Goal: Information Seeking & Learning: Learn about a topic

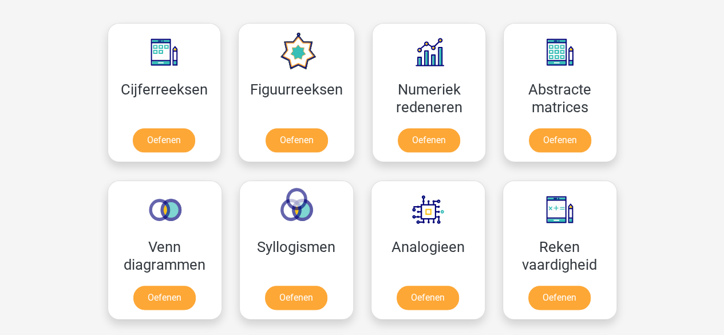
scroll to position [514, 0]
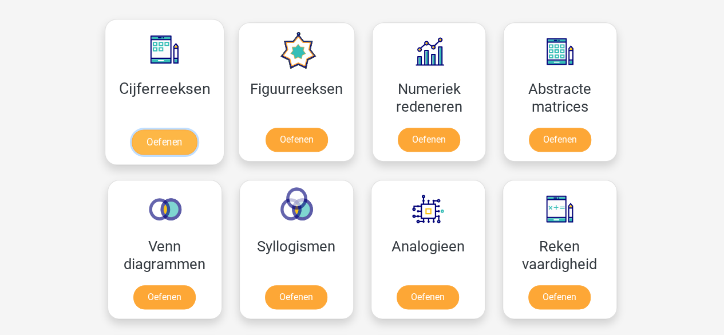
click at [188, 144] on link "Oefenen" at bounding box center [164, 141] width 65 height 25
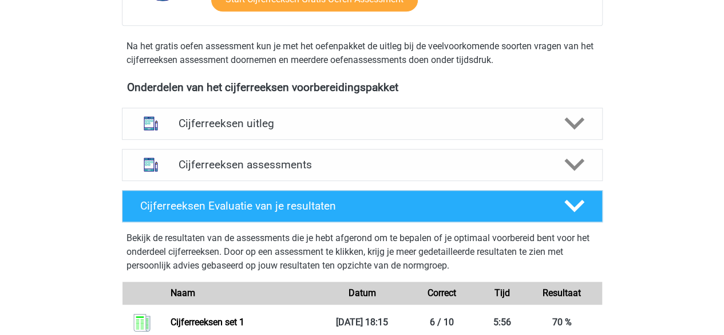
scroll to position [354, 0]
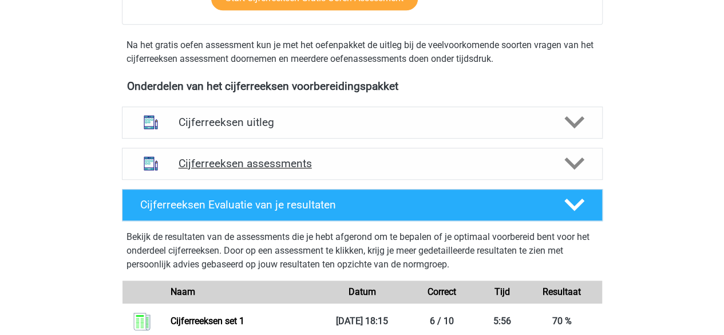
click at [243, 180] on div "Cijferreeksen assessments" at bounding box center [362, 164] width 481 height 32
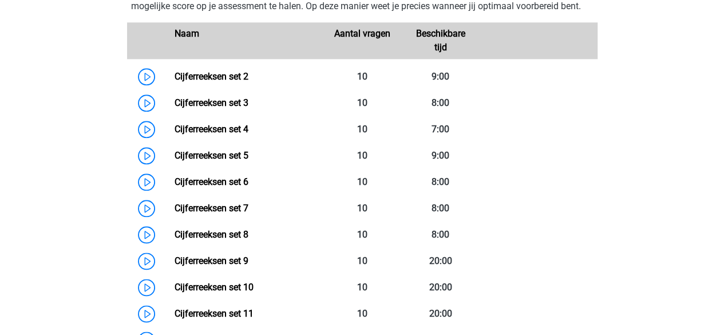
scroll to position [569, 0]
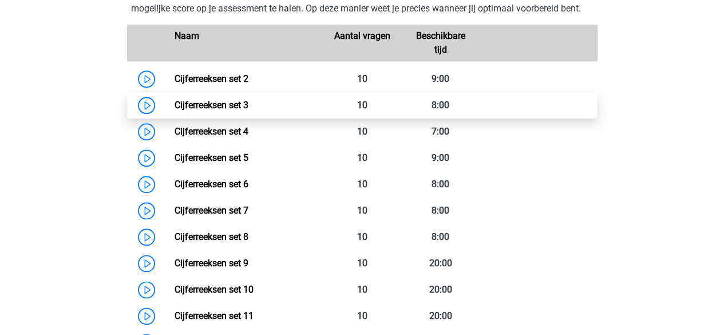
click at [248, 108] on link "Cijferreeksen set 3" at bounding box center [211, 105] width 74 height 11
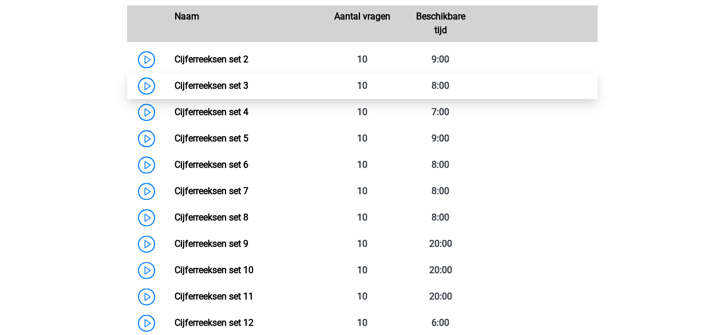
scroll to position [589, 0]
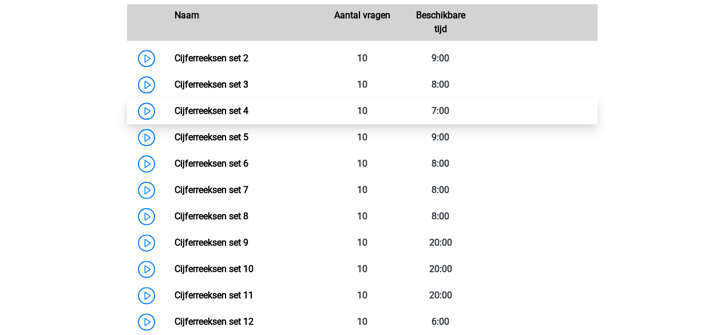
click at [186, 116] on link "Cijferreeksen set 4" at bounding box center [211, 110] width 74 height 11
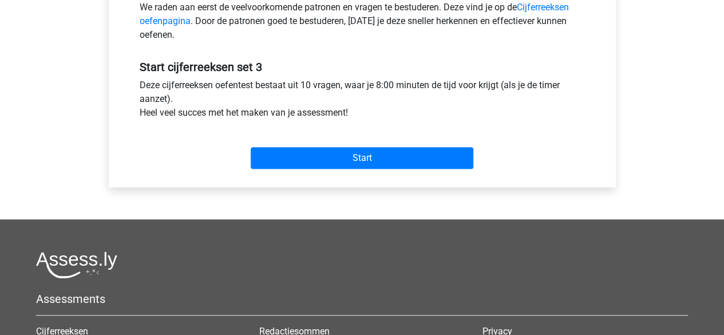
scroll to position [391, 0]
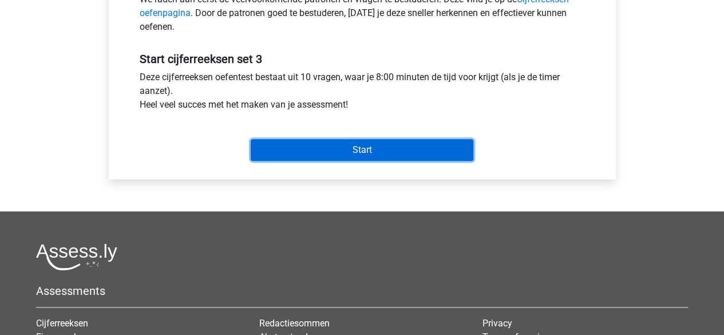
click at [335, 141] on input "Start" at bounding box center [362, 150] width 223 height 22
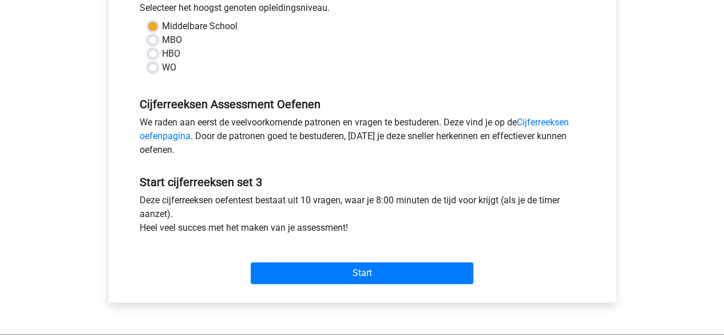
scroll to position [265, 0]
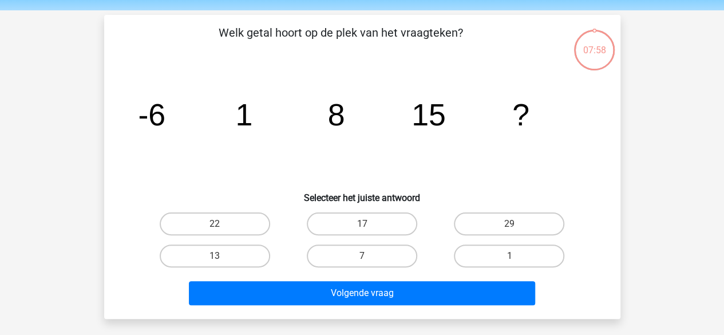
scroll to position [38, 0]
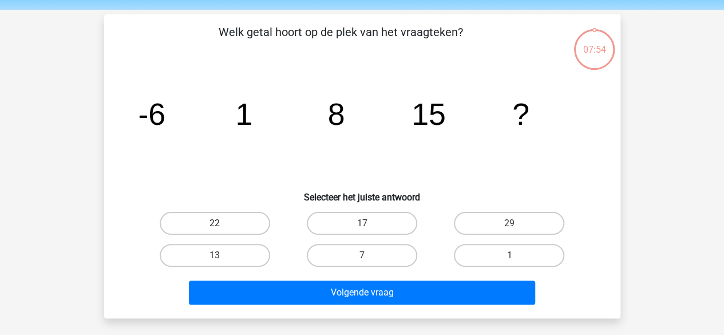
click at [229, 226] on label "22" at bounding box center [215, 223] width 110 height 23
click at [222, 226] on input "22" at bounding box center [218, 226] width 7 height 7
radio input "true"
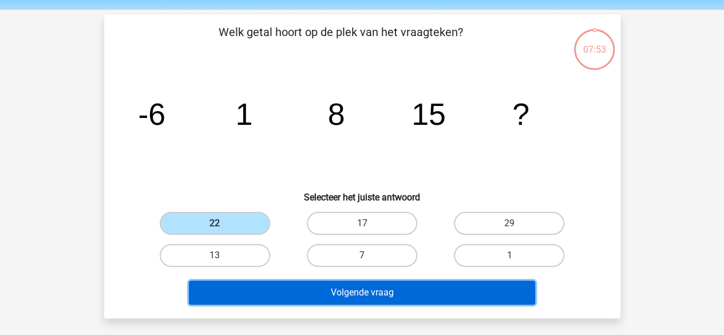
click at [255, 284] on button "Volgende vraag" at bounding box center [362, 292] width 346 height 24
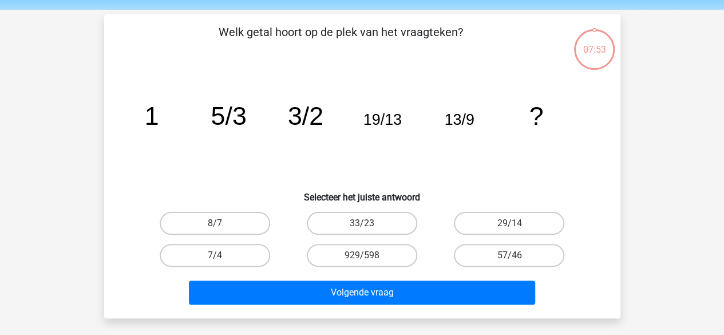
scroll to position [53, 0]
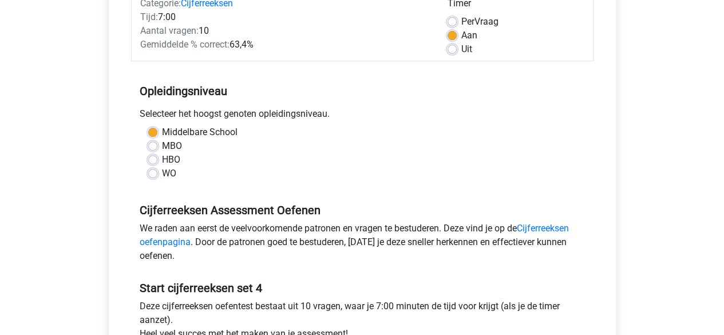
scroll to position [162, 0]
click at [186, 133] on label "Middelbare School" at bounding box center [200, 132] width 76 height 14
click at [157, 133] on input "Middelbare School" at bounding box center [152, 130] width 9 height 11
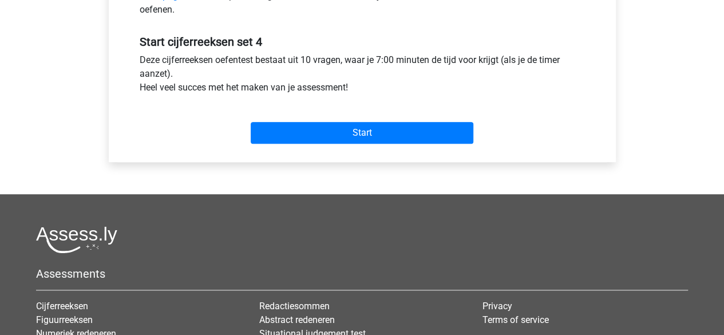
scroll to position [408, 0]
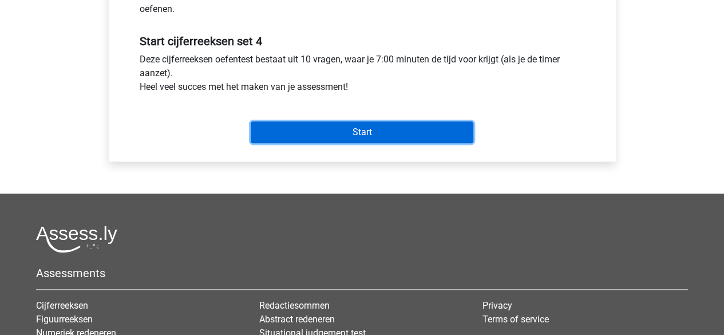
click at [310, 136] on input "Start" at bounding box center [362, 132] width 223 height 22
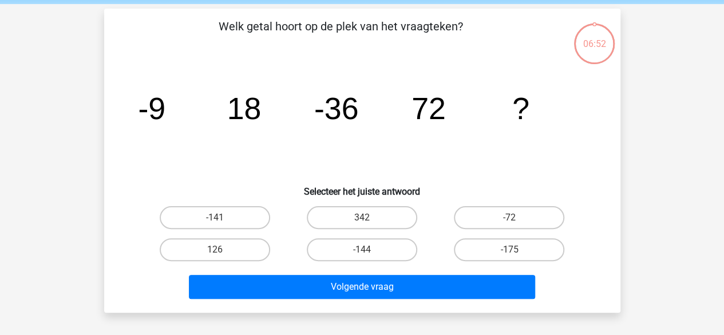
scroll to position [43, 0]
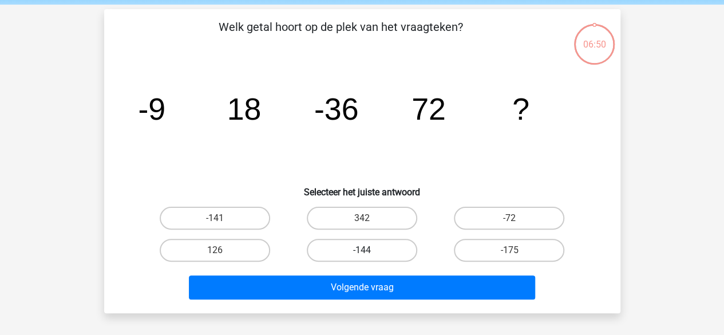
click at [372, 253] on label "-144" at bounding box center [362, 250] width 110 height 23
click at [369, 253] on input "-144" at bounding box center [365, 253] width 7 height 7
radio input "true"
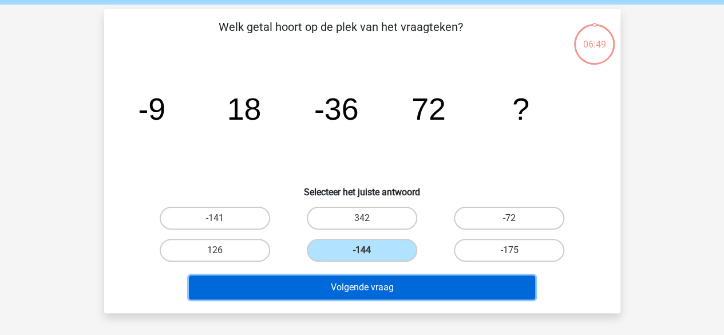
click at [363, 290] on button "Volgende vraag" at bounding box center [362, 287] width 346 height 24
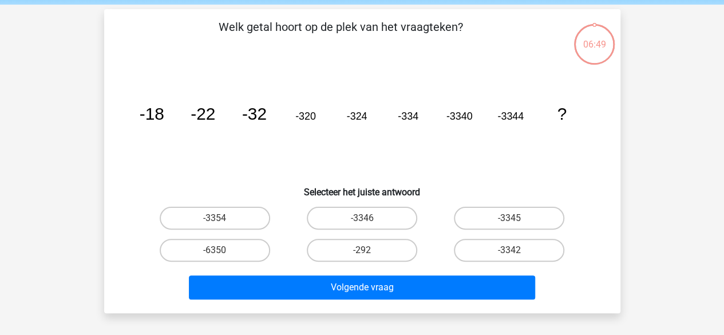
scroll to position [53, 0]
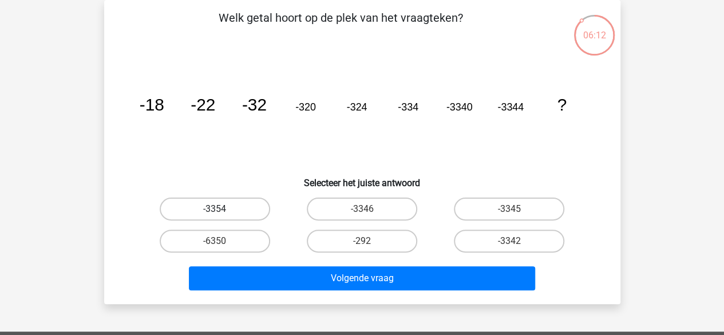
click at [244, 203] on label "-3354" at bounding box center [215, 208] width 110 height 23
click at [222, 209] on input "-3354" at bounding box center [218, 212] width 7 height 7
radio input "true"
click at [280, 291] on div "Volgende vraag" at bounding box center [362, 280] width 442 height 29
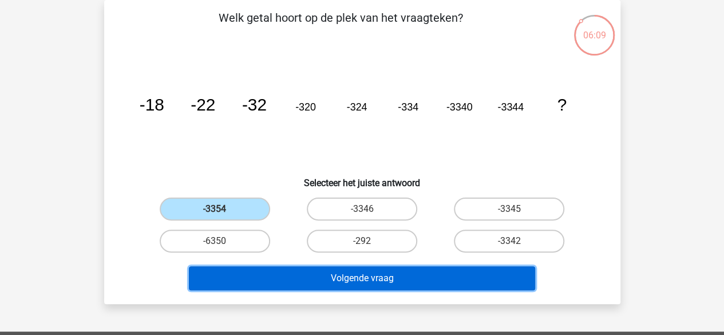
click at [287, 285] on button "Volgende vraag" at bounding box center [362, 278] width 346 height 24
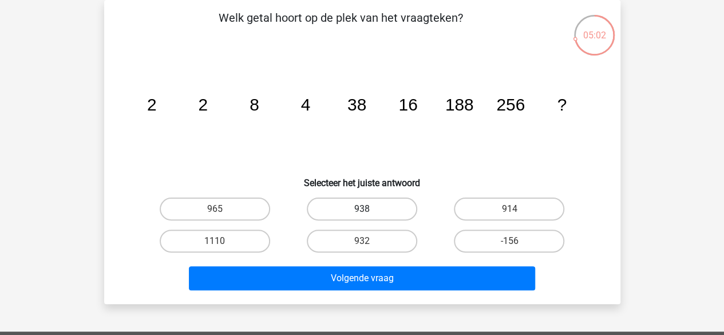
click at [379, 202] on label "938" at bounding box center [362, 208] width 110 height 23
click at [369, 209] on input "938" at bounding box center [365, 212] width 7 height 7
radio input "true"
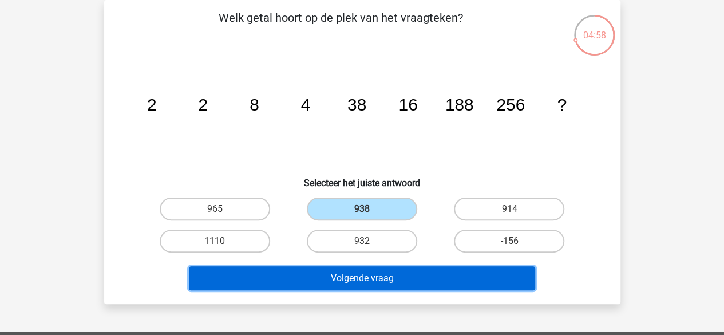
click at [378, 272] on button "Volgende vraag" at bounding box center [362, 278] width 346 height 24
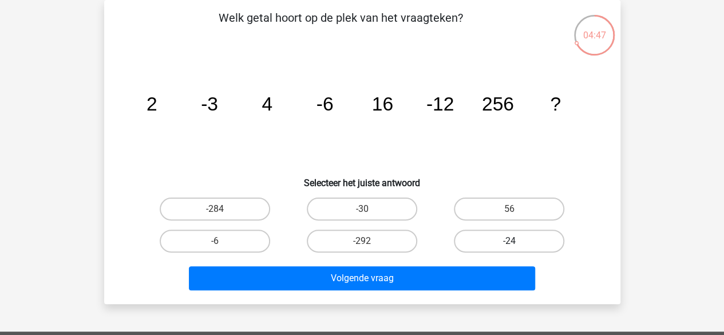
click at [493, 237] on label "-24" at bounding box center [509, 240] width 110 height 23
click at [509, 241] on input "-24" at bounding box center [512, 244] width 7 height 7
radio input "true"
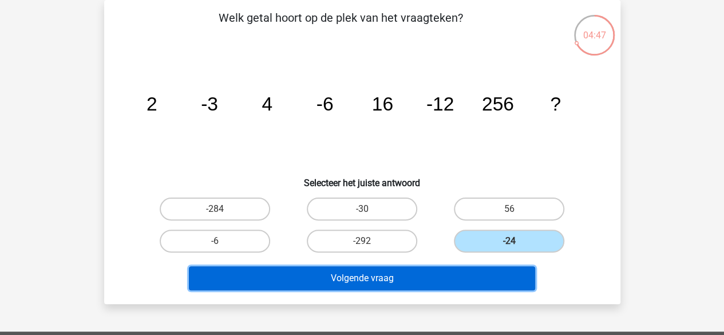
click at [466, 281] on button "Volgende vraag" at bounding box center [362, 278] width 346 height 24
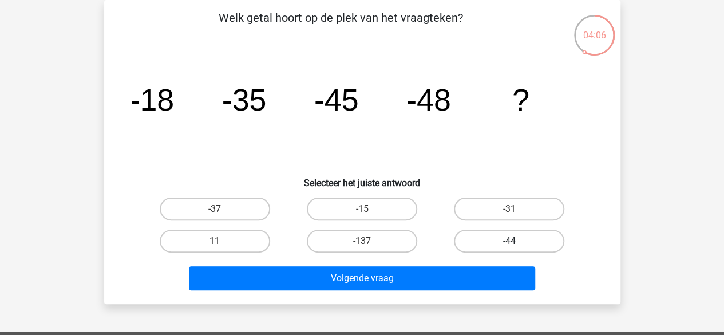
click at [475, 241] on label "-44" at bounding box center [509, 240] width 110 height 23
click at [509, 241] on input "-44" at bounding box center [512, 244] width 7 height 7
radio input "true"
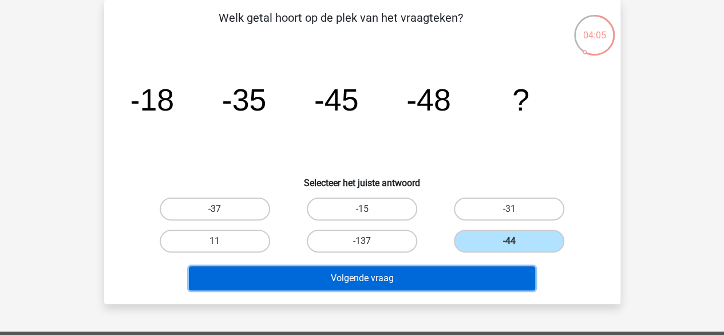
click at [469, 275] on button "Volgende vraag" at bounding box center [362, 278] width 346 height 24
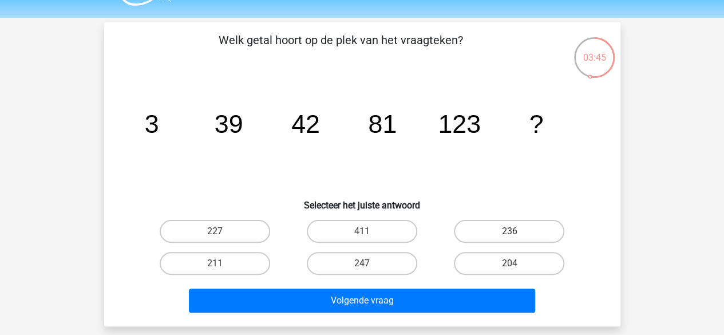
scroll to position [31, 0]
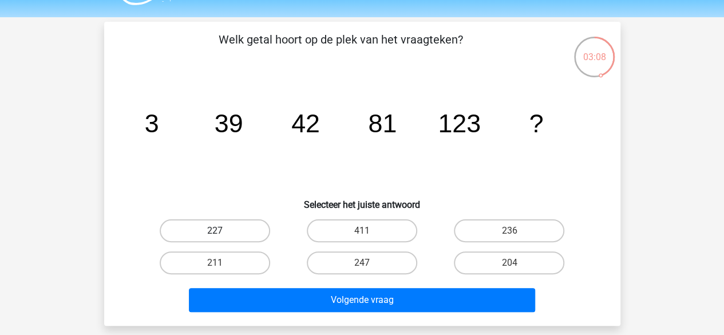
click at [251, 233] on label "227" at bounding box center [215, 230] width 110 height 23
click at [222, 233] on input "227" at bounding box center [218, 234] width 7 height 7
radio input "true"
drag, startPoint x: 304, startPoint y: 285, endPoint x: 448, endPoint y: 267, distance: 145.4
click at [448, 267] on div "Welk getal hoort op de plek van het vraagteken? image/svg+xml 3 39 42 81 123 ? …" at bounding box center [362, 173] width 507 height 285
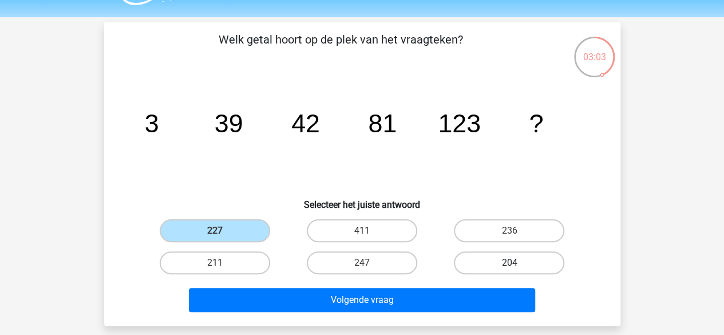
click at [479, 260] on label "204" at bounding box center [509, 262] width 110 height 23
click at [509, 263] on input "204" at bounding box center [512, 266] width 7 height 7
radio input "true"
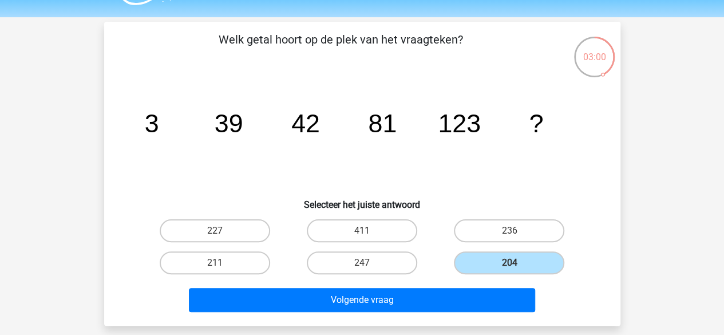
click at [437, 316] on div "Welk getal hoort op de plek van het vraagteken? image/svg+xml 3 39 42 81 123 ? …" at bounding box center [362, 174] width 516 height 304
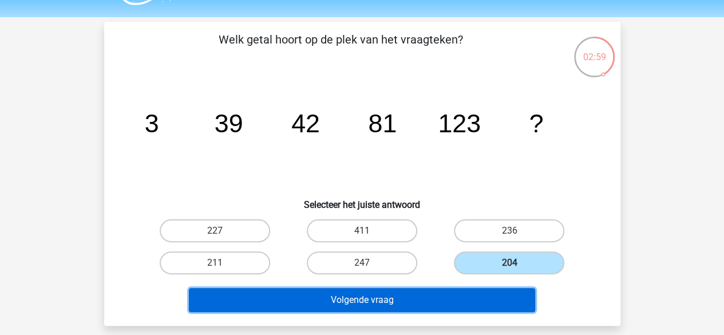
click at [438, 306] on button "Volgende vraag" at bounding box center [362, 300] width 346 height 24
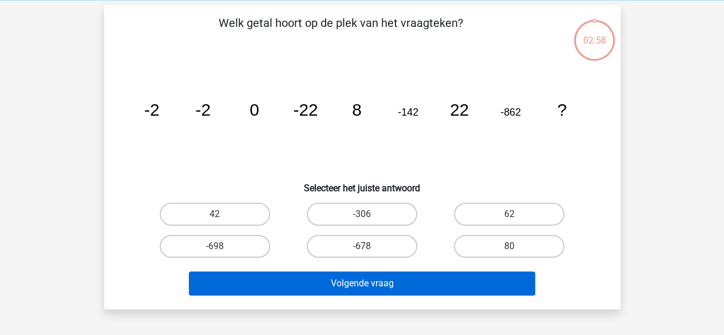
scroll to position [53, 0]
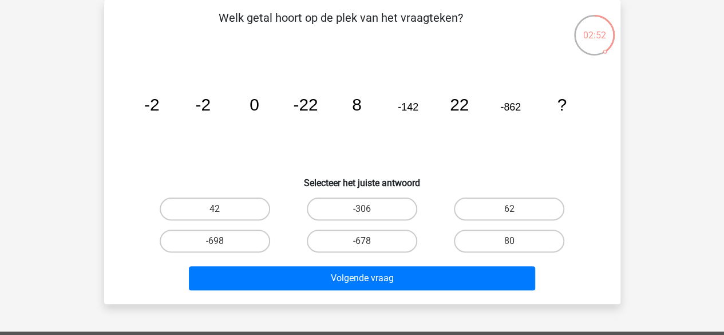
click at [363, 102] on icon "image/svg+xml -2 -2 0 -22 8 -142 22 -862 ?" at bounding box center [362, 111] width 461 height 116
click at [499, 232] on label "80" at bounding box center [509, 240] width 110 height 23
click at [509, 241] on input "80" at bounding box center [512, 244] width 7 height 7
radio input "true"
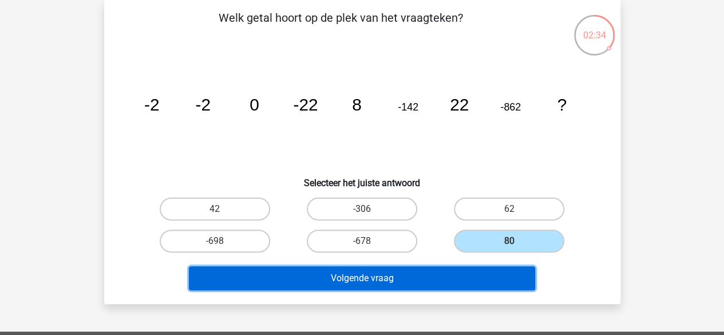
click at [457, 273] on button "Volgende vraag" at bounding box center [362, 278] width 346 height 24
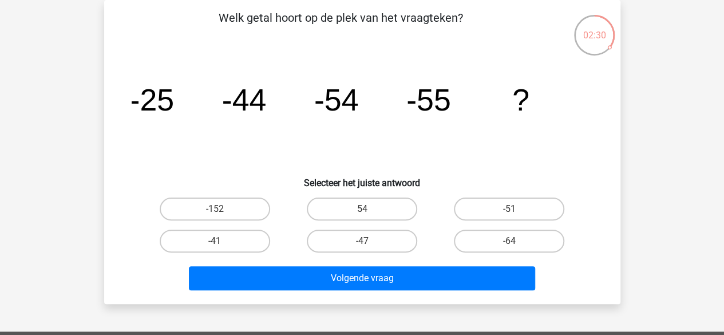
click at [190, 100] on icon "image/svg+xml -25 -44 -54 -55 ?" at bounding box center [362, 111] width 461 height 116
click at [379, 240] on label "-47" at bounding box center [362, 240] width 110 height 23
click at [369, 241] on input "-47" at bounding box center [365, 244] width 7 height 7
radio input "true"
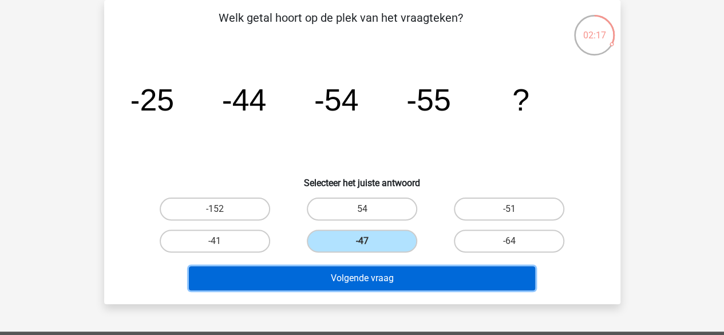
click at [379, 268] on button "Volgende vraag" at bounding box center [362, 278] width 346 height 24
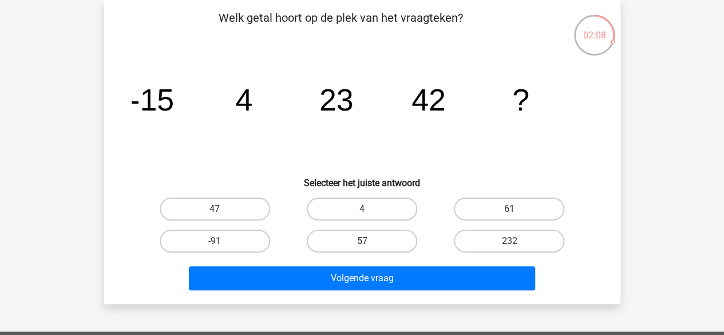
click at [478, 201] on label "61" at bounding box center [509, 208] width 110 height 23
click at [509, 209] on input "61" at bounding box center [512, 212] width 7 height 7
radio input "true"
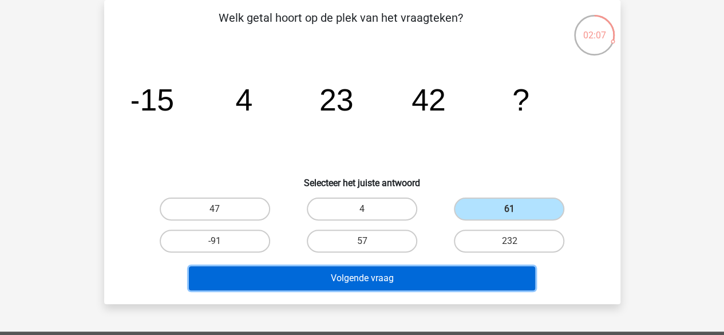
click at [424, 274] on button "Volgende vraag" at bounding box center [362, 278] width 346 height 24
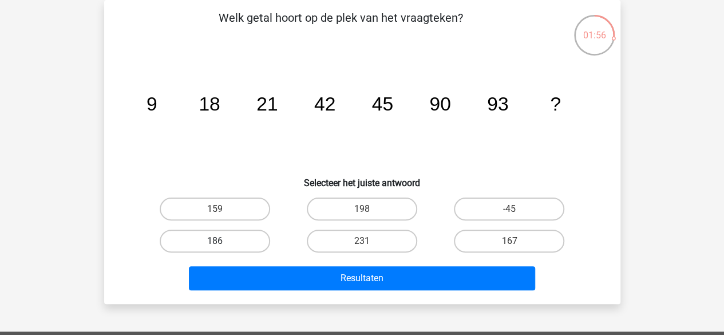
click at [255, 241] on label "186" at bounding box center [215, 240] width 110 height 23
click at [222, 241] on input "186" at bounding box center [218, 244] width 7 height 7
radio input "true"
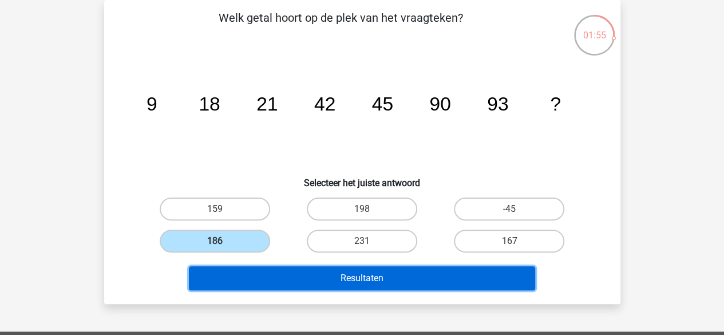
click at [287, 278] on button "Resultaten" at bounding box center [362, 278] width 346 height 24
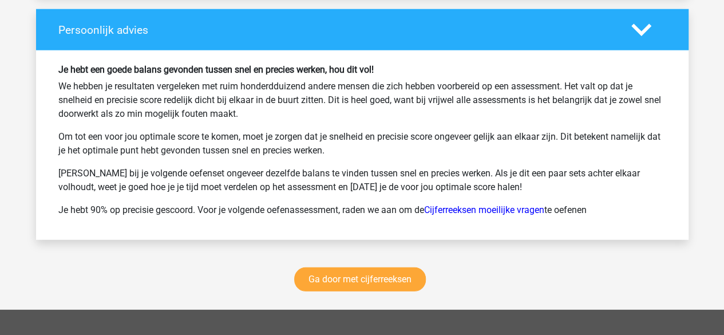
scroll to position [1514, 0]
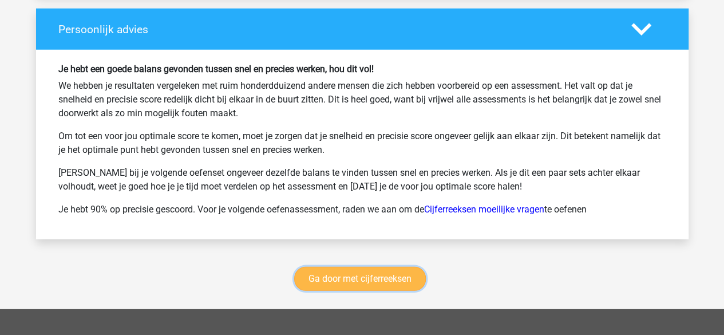
click at [360, 275] on link "Ga door met cijferreeksen" at bounding box center [360, 279] width 132 height 24
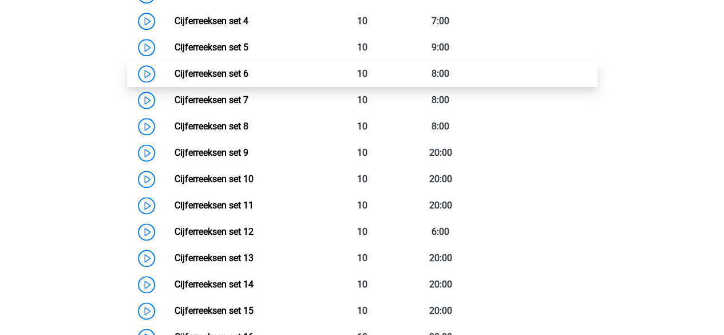
scroll to position [668, 0]
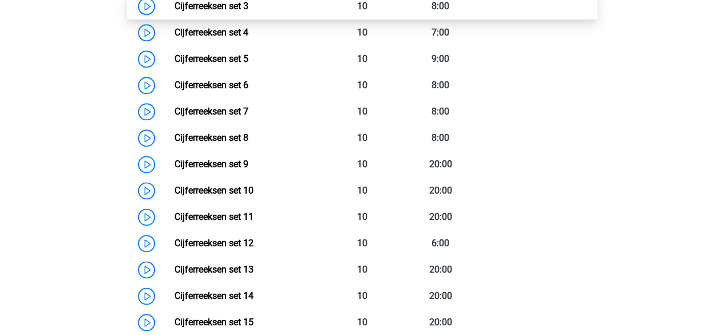
click at [247, 11] on link "Cijferreeksen set 3" at bounding box center [211, 6] width 74 height 11
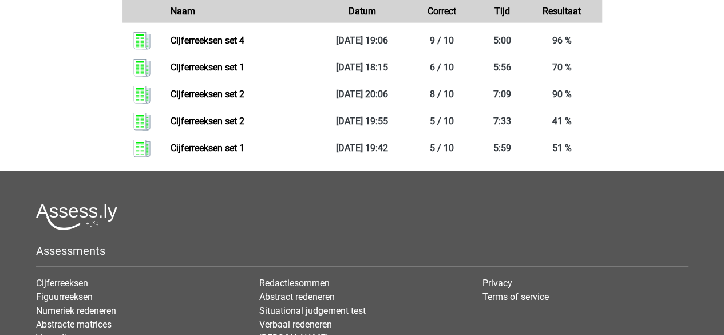
scroll to position [1403, 0]
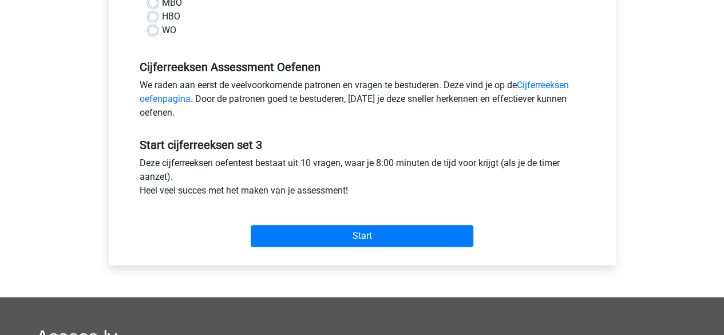
scroll to position [304, 0]
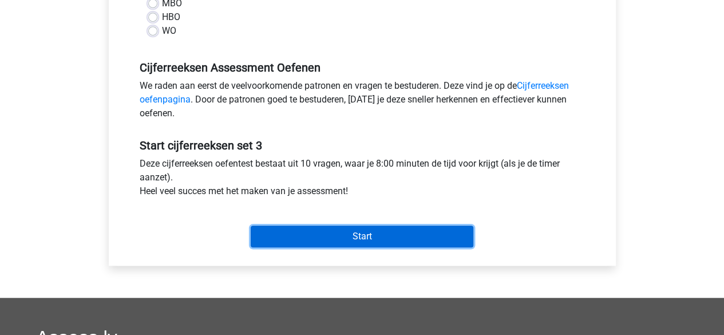
click at [259, 234] on input "Start" at bounding box center [362, 236] width 223 height 22
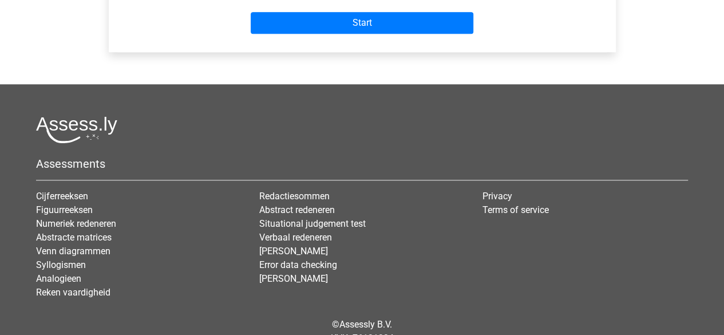
scroll to position [568, 0]
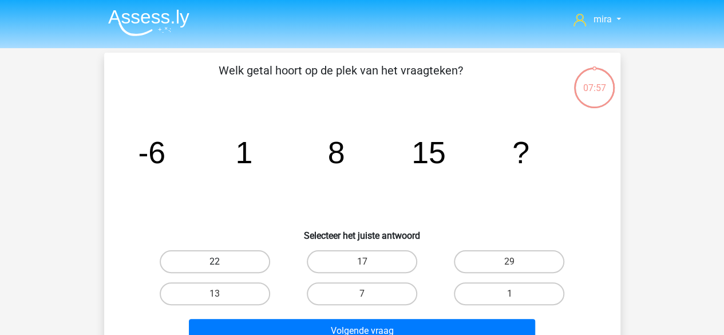
click at [256, 259] on label "22" at bounding box center [215, 261] width 110 height 23
click at [222, 261] on input "22" at bounding box center [218, 264] width 7 height 7
radio input "true"
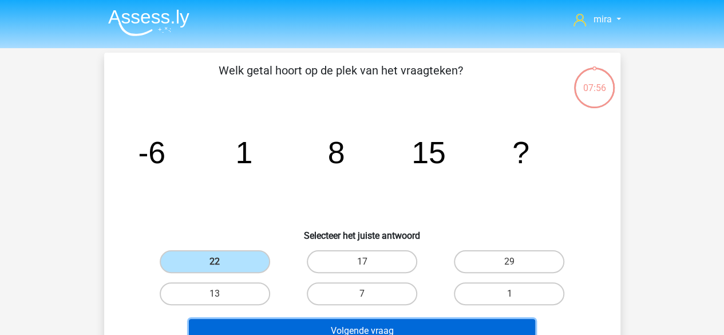
click at [291, 330] on button "Volgende vraag" at bounding box center [362, 331] width 346 height 24
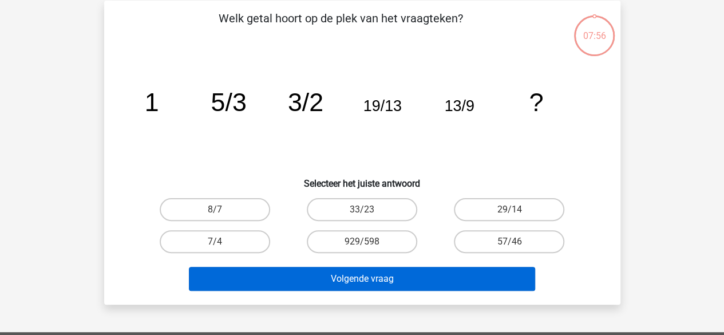
scroll to position [53, 0]
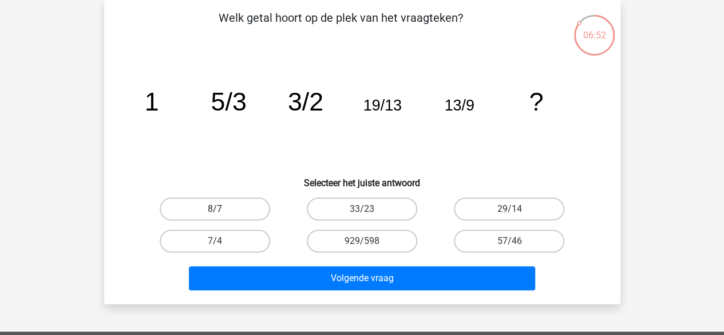
drag, startPoint x: 239, startPoint y: 204, endPoint x: 223, endPoint y: 214, distance: 19.0
click at [223, 214] on label "8/7" at bounding box center [215, 208] width 110 height 23
click at [222, 214] on input "8/7" at bounding box center [218, 212] width 7 height 7
radio input "true"
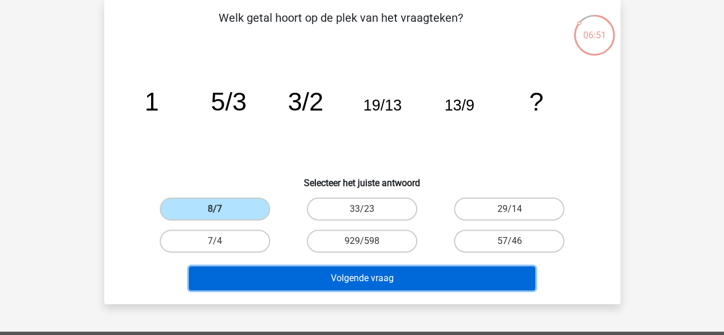
click at [259, 276] on button "Volgende vraag" at bounding box center [362, 278] width 346 height 24
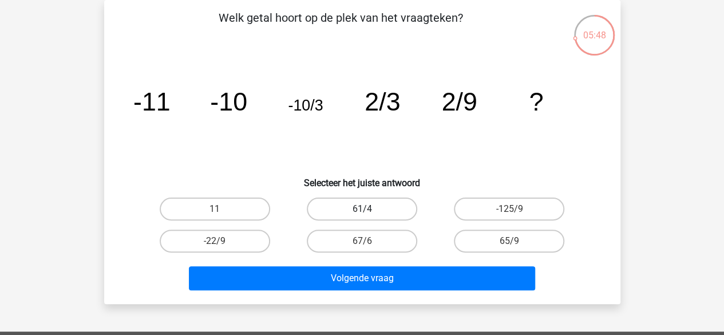
drag, startPoint x: 257, startPoint y: 242, endPoint x: 378, endPoint y: 220, distance: 122.7
click at [378, 220] on div "11 61/4 -125/9 -22/9 67/6" at bounding box center [362, 225] width 442 height 64
click at [265, 211] on label "11" at bounding box center [215, 208] width 110 height 23
click at [222, 211] on input "11" at bounding box center [218, 212] width 7 height 7
radio input "true"
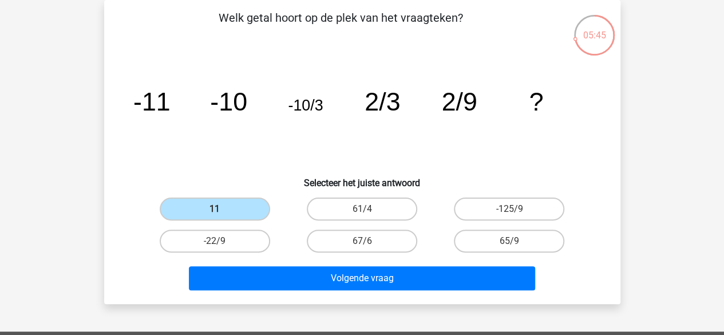
click at [273, 213] on div "11" at bounding box center [215, 208] width 138 height 23
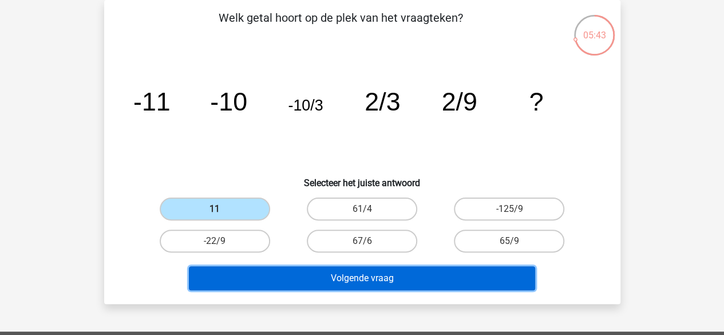
click at [296, 269] on button "Volgende vraag" at bounding box center [362, 278] width 346 height 24
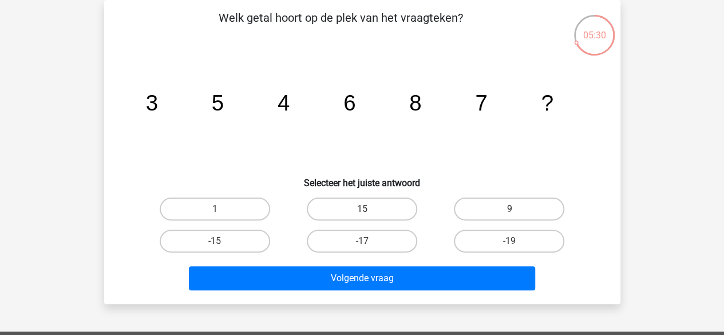
click at [511, 203] on label "9" at bounding box center [509, 208] width 110 height 23
click at [511, 209] on input "9" at bounding box center [512, 212] width 7 height 7
radio input "true"
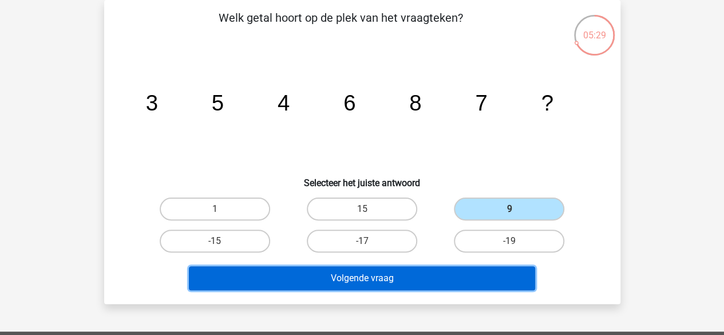
click at [483, 273] on button "Volgende vraag" at bounding box center [362, 278] width 346 height 24
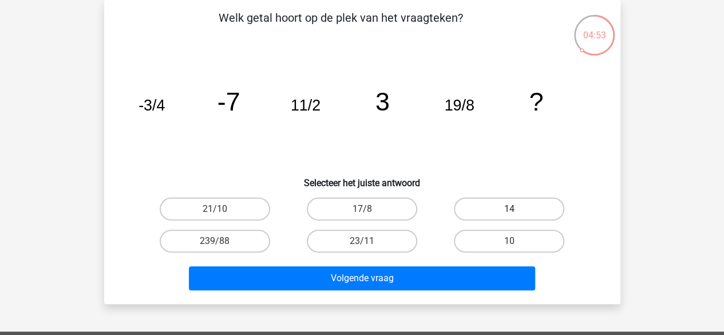
click at [495, 199] on label "14" at bounding box center [509, 208] width 110 height 23
click at [509, 209] on input "14" at bounding box center [512, 212] width 7 height 7
radio input "true"
click at [477, 290] on div "Volgende vraag" at bounding box center [362, 280] width 442 height 29
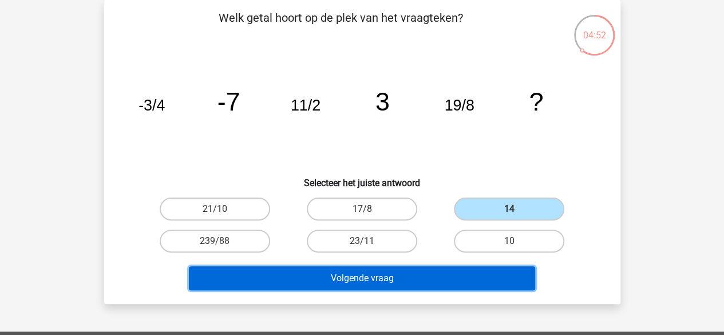
click at [474, 279] on button "Volgende vraag" at bounding box center [362, 278] width 346 height 24
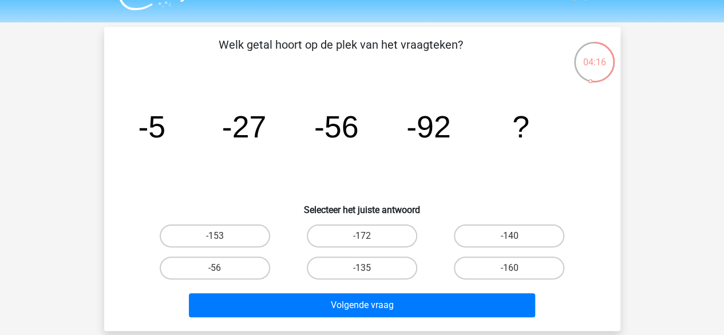
scroll to position [26, 0]
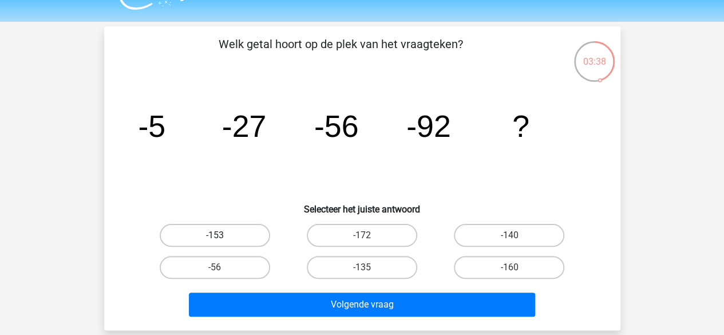
click at [213, 233] on label "-153" at bounding box center [215, 235] width 110 height 23
click at [215, 235] on input "-153" at bounding box center [218, 238] width 7 height 7
radio input "true"
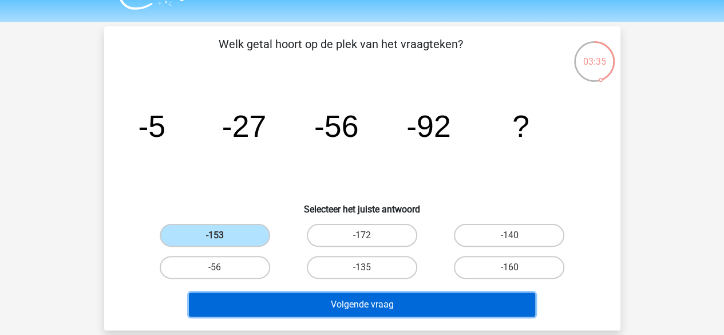
click at [261, 295] on button "Volgende vraag" at bounding box center [362, 304] width 346 height 24
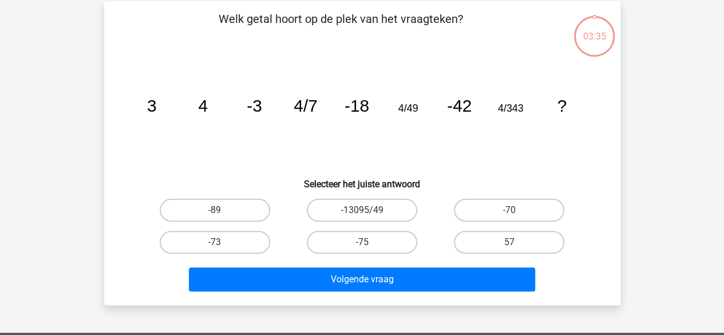
scroll to position [53, 0]
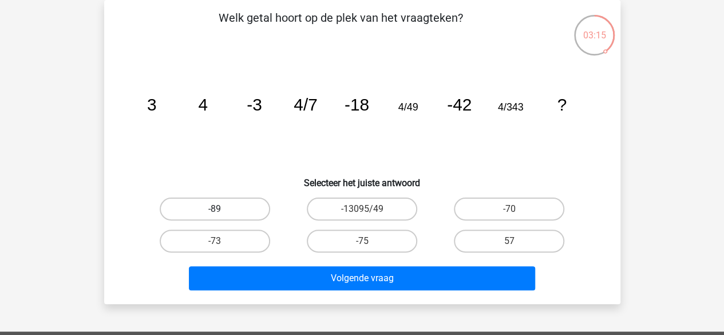
click at [263, 205] on label "-89" at bounding box center [215, 208] width 110 height 23
click at [222, 209] on input "-89" at bounding box center [218, 212] width 7 height 7
radio input "true"
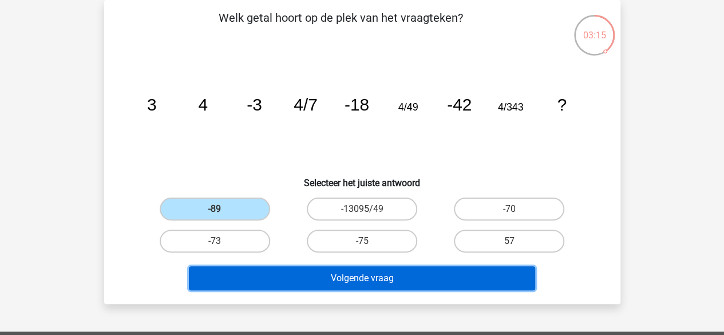
click at [336, 277] on button "Volgende vraag" at bounding box center [362, 278] width 346 height 24
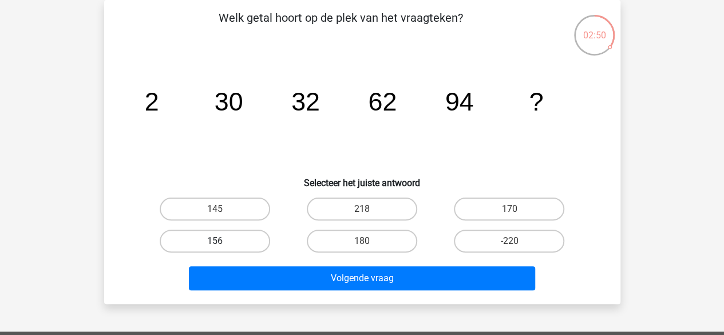
click at [248, 244] on label "156" at bounding box center [215, 240] width 110 height 23
click at [222, 244] on input "156" at bounding box center [218, 244] width 7 height 7
radio input "true"
click at [272, 290] on div "Volgende vraag" at bounding box center [362, 280] width 442 height 29
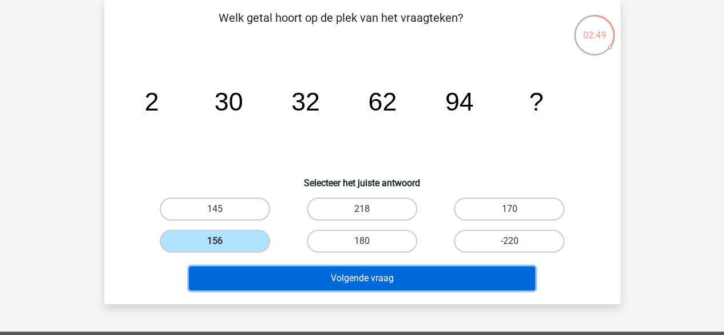
click at [272, 277] on button "Volgende vraag" at bounding box center [362, 278] width 346 height 24
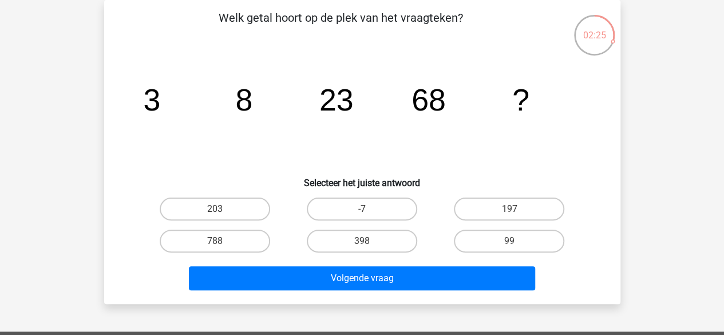
click at [383, 113] on icon "image/svg+xml 3 8 23 68 ?" at bounding box center [362, 111] width 461 height 116
drag, startPoint x: 244, startPoint y: 96, endPoint x: 334, endPoint y: 102, distance: 90.6
click at [334, 102] on g "3 8 23 68 ?" at bounding box center [336, 99] width 386 height 34
click at [160, 104] on tspan "23" at bounding box center [151, 99] width 17 height 34
drag, startPoint x: 316, startPoint y: 100, endPoint x: 439, endPoint y: 111, distance: 124.0
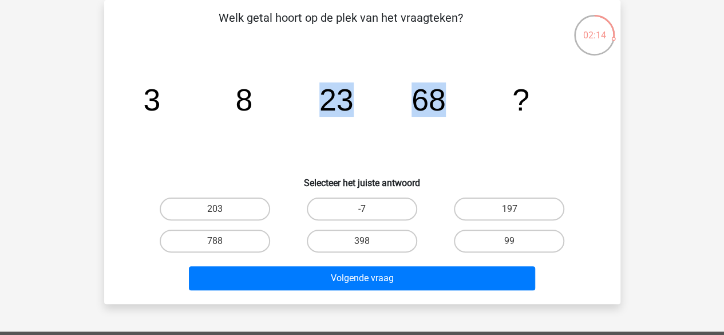
click at [439, 111] on icon "image/svg+xml 3 8 23 68 ?" at bounding box center [362, 111] width 461 height 116
click at [166, 216] on label "203" at bounding box center [215, 208] width 110 height 23
click at [215, 216] on input "203" at bounding box center [218, 212] width 7 height 7
radio input "true"
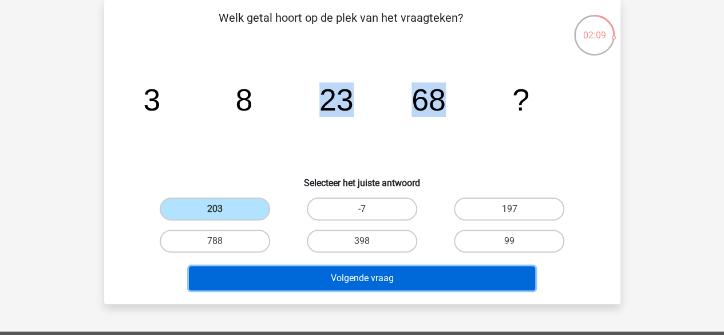
click at [249, 273] on button "Volgende vraag" at bounding box center [362, 278] width 346 height 24
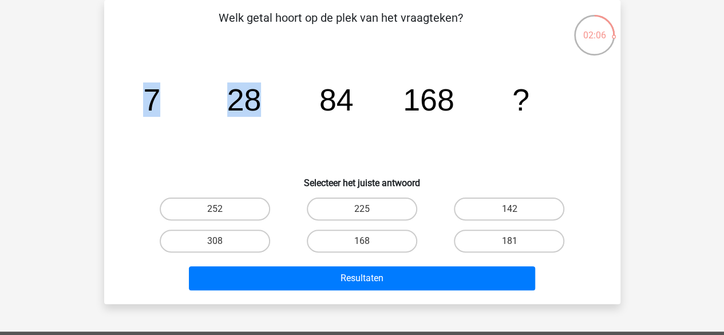
drag, startPoint x: 123, startPoint y: 113, endPoint x: 313, endPoint y: 104, distance: 190.7
click at [313, 104] on div "image/svg+xml 7 28 84 168 ?" at bounding box center [361, 111] width 479 height 116
click at [357, 119] on icon "image/svg+xml 7 28 84 168 ?" at bounding box center [362, 111] width 461 height 116
click at [160, 98] on tspan "84" at bounding box center [151, 99] width 17 height 34
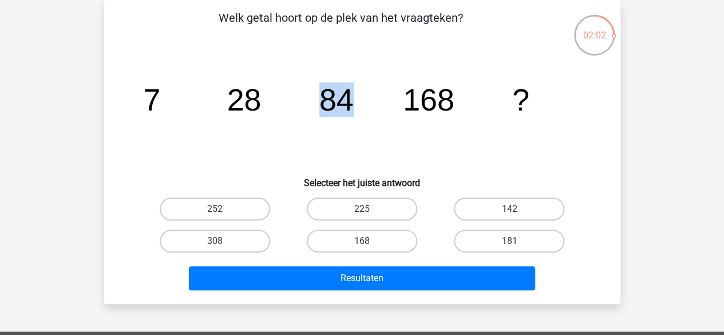
click at [160, 98] on tspan "84" at bounding box center [151, 99] width 17 height 34
click at [160, 94] on tspan "28" at bounding box center [151, 99] width 17 height 34
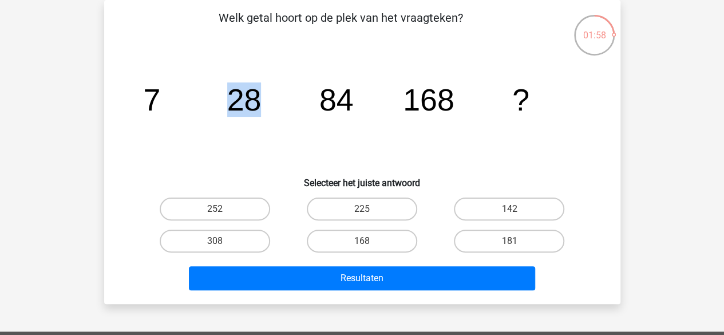
click at [256, 117] on icon "image/svg+xml 7 28 84 168 ?" at bounding box center [362, 111] width 461 height 116
click at [244, 232] on label "308" at bounding box center [215, 240] width 110 height 23
click at [222, 241] on input "308" at bounding box center [218, 244] width 7 height 7
radio input "true"
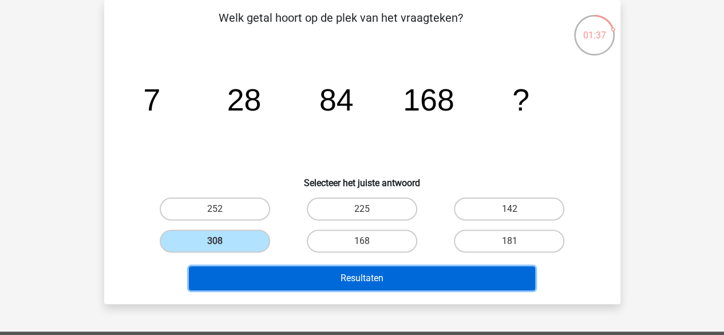
click at [265, 268] on button "Resultaten" at bounding box center [362, 278] width 346 height 24
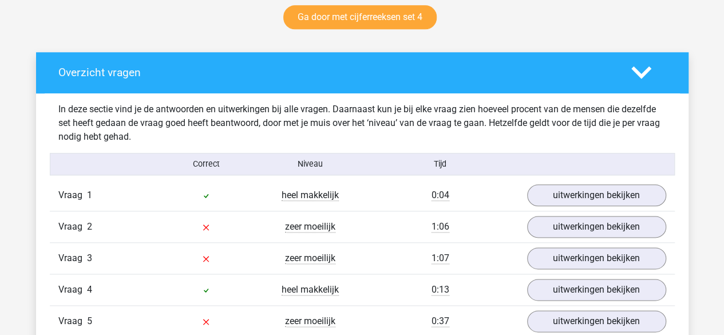
scroll to position [607, 0]
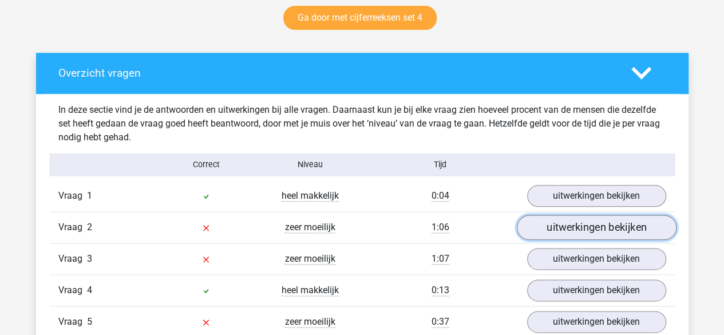
click at [565, 231] on link "uitwerkingen bekijken" at bounding box center [596, 227] width 160 height 25
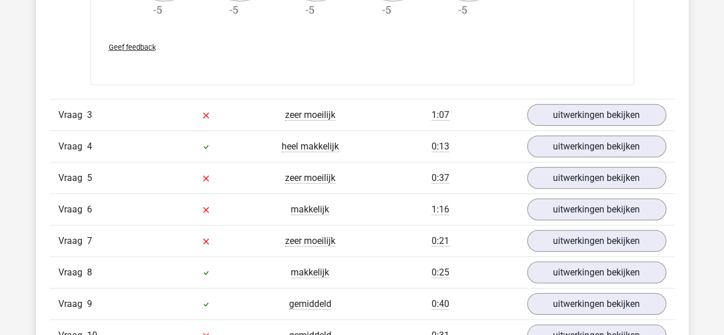
scroll to position [1440, 0]
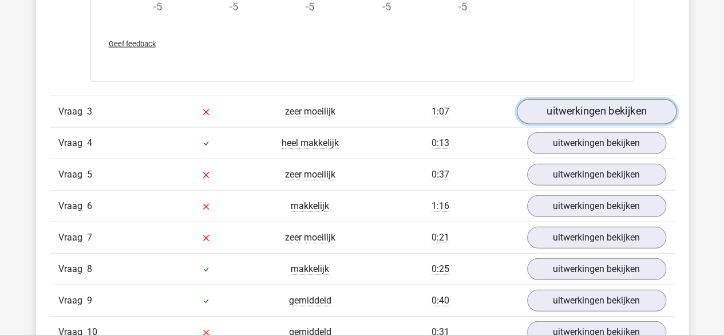
click at [574, 106] on link "uitwerkingen bekijken" at bounding box center [596, 111] width 160 height 25
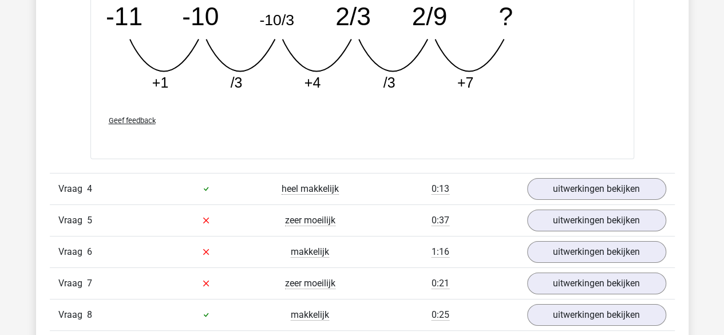
scroll to position [1947, 0]
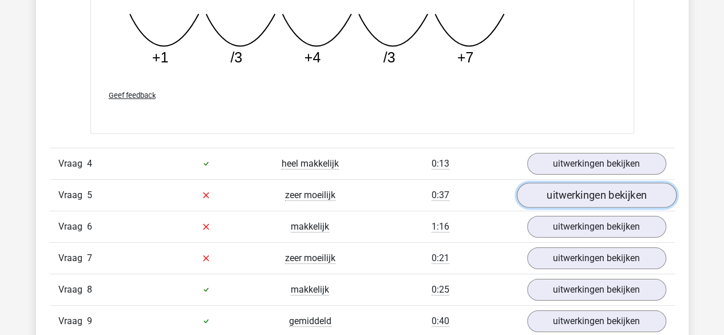
click at [561, 194] on link "uitwerkingen bekijken" at bounding box center [596, 194] width 160 height 25
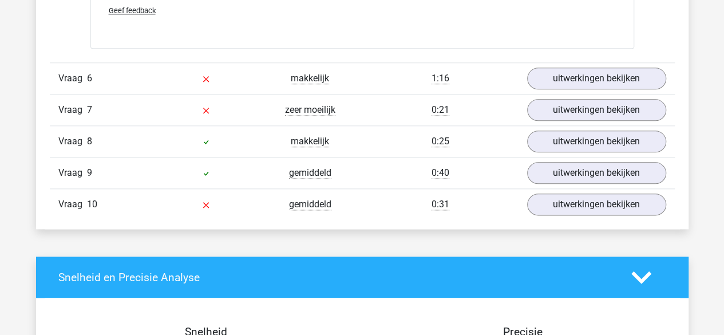
scroll to position [2783, 0]
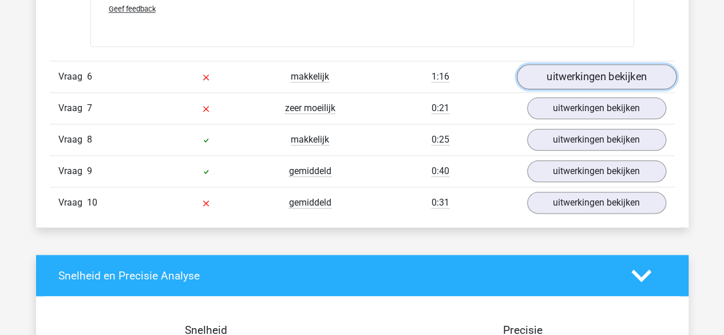
click at [538, 67] on link "uitwerkingen bekijken" at bounding box center [596, 76] width 160 height 25
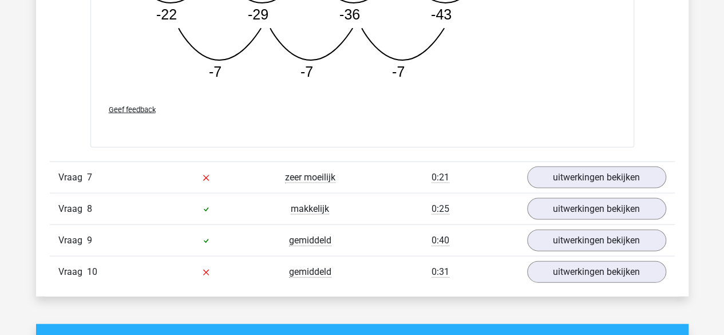
scroll to position [3300, 0]
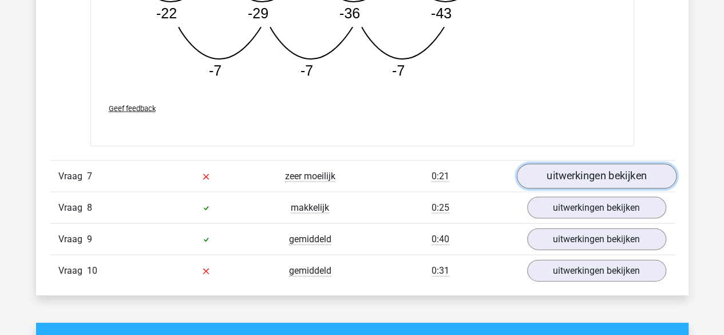
click at [589, 173] on link "uitwerkingen bekijken" at bounding box center [596, 176] width 160 height 25
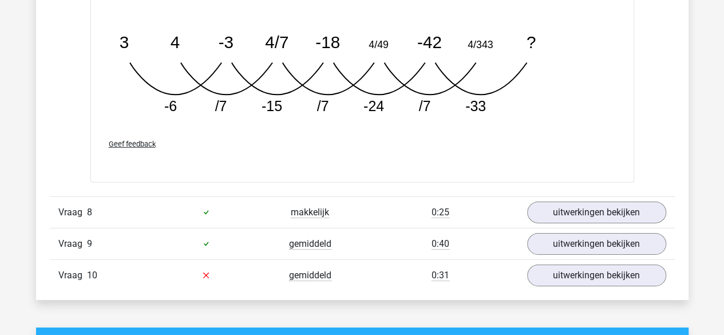
scroll to position [3879, 0]
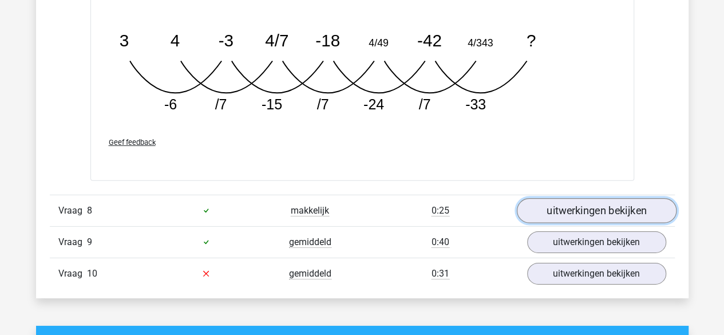
click at [554, 200] on link "uitwerkingen bekijken" at bounding box center [596, 210] width 160 height 25
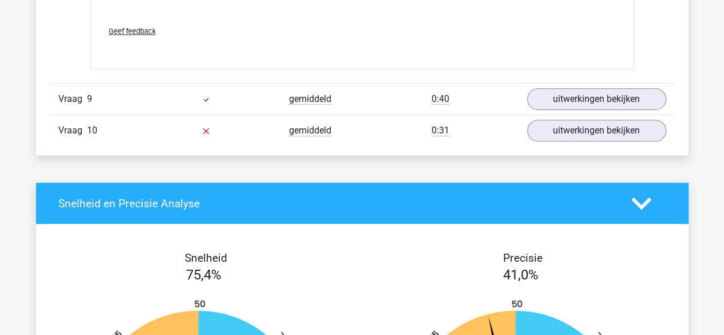
scroll to position [4591, 0]
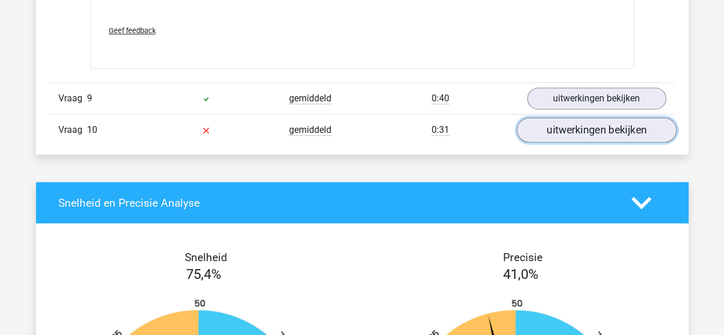
click at [578, 126] on link "uitwerkingen bekijken" at bounding box center [596, 130] width 160 height 25
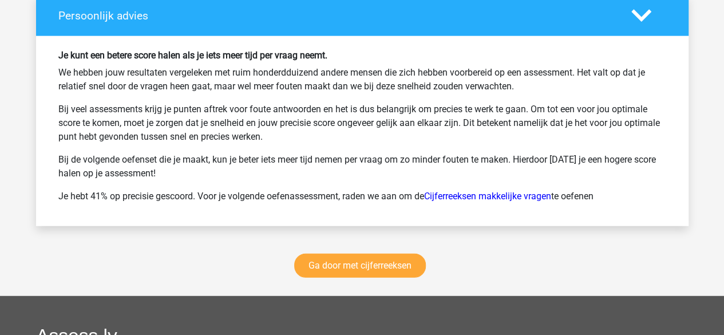
scroll to position [5742, 0]
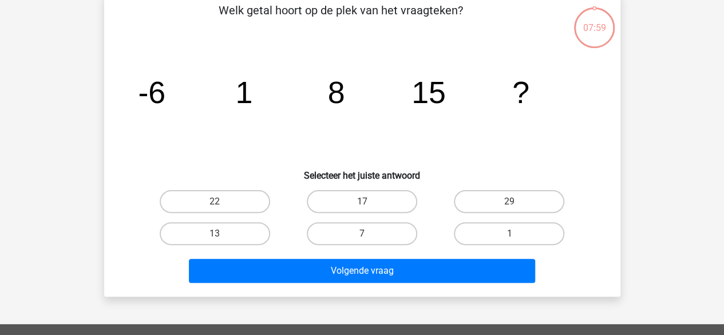
scroll to position [59, 0]
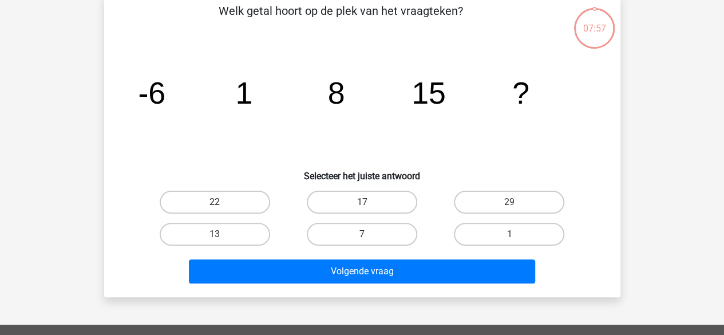
click at [258, 197] on label "22" at bounding box center [215, 201] width 110 height 23
click at [222, 202] on input "22" at bounding box center [218, 205] width 7 height 7
radio input "true"
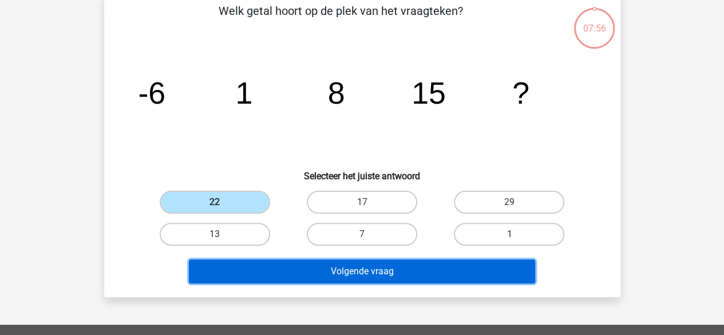
click at [293, 274] on button "Volgende vraag" at bounding box center [362, 271] width 346 height 24
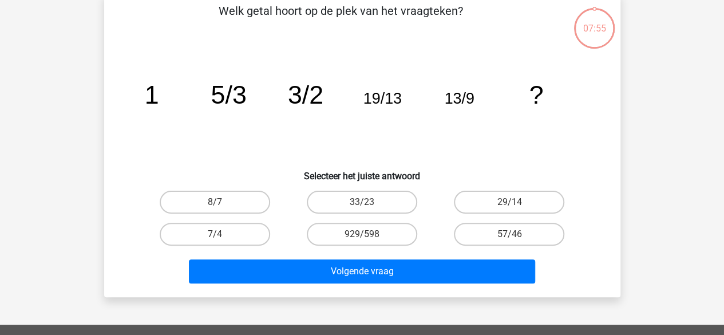
scroll to position [53, 0]
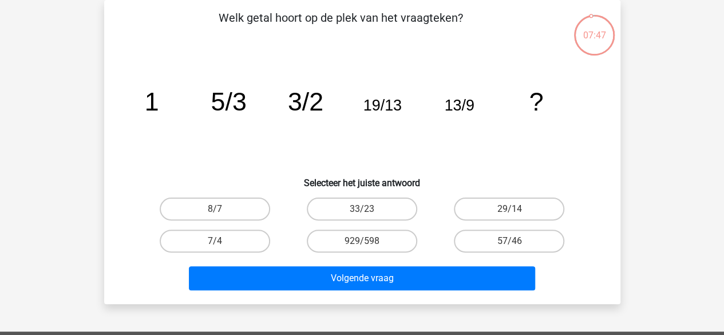
click at [188, 78] on icon "image/svg+xml 1 5/3 3/2 19/13 13/9 ?" at bounding box center [362, 111] width 461 height 116
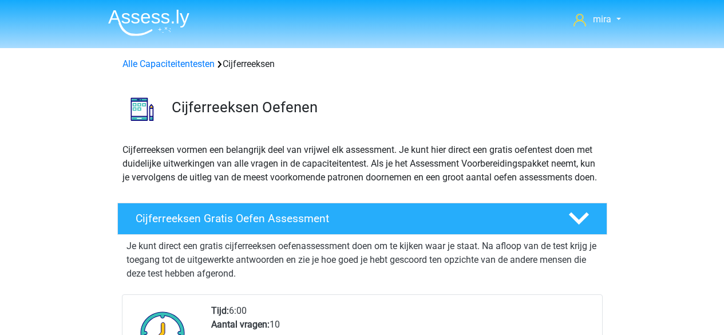
scroll to position [1402, 0]
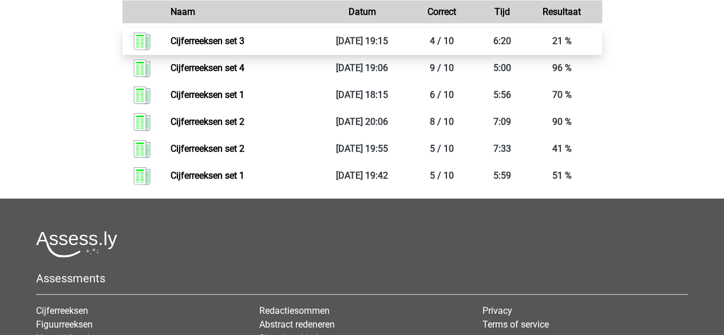
click at [170, 46] on link "Cijferreeksen set 3" at bounding box center [207, 40] width 74 height 11
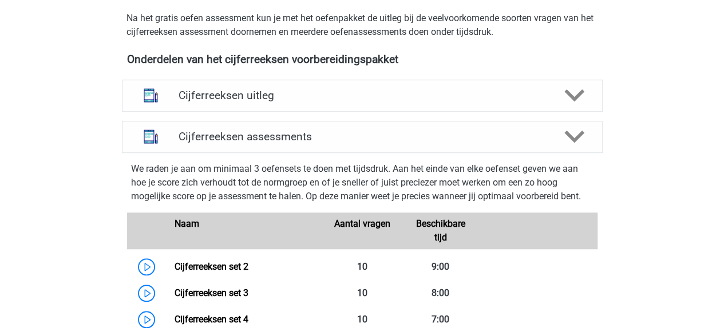
scroll to position [372, 0]
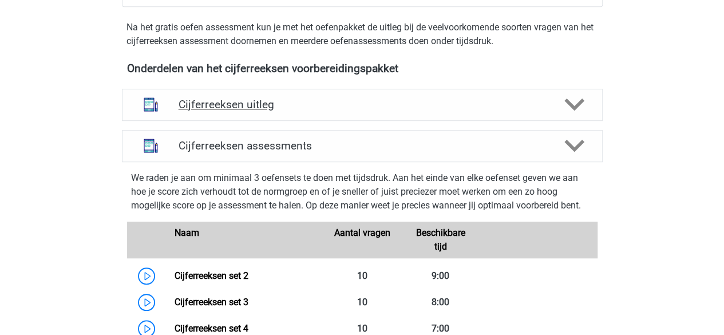
click at [217, 111] on h4 "Cijferreeksen uitleg" at bounding box center [361, 104] width 367 height 13
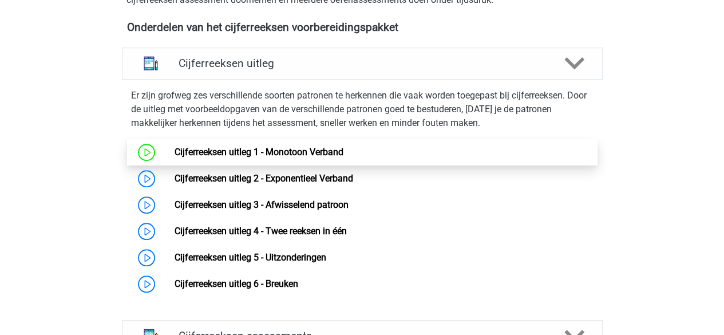
scroll to position [413, 0]
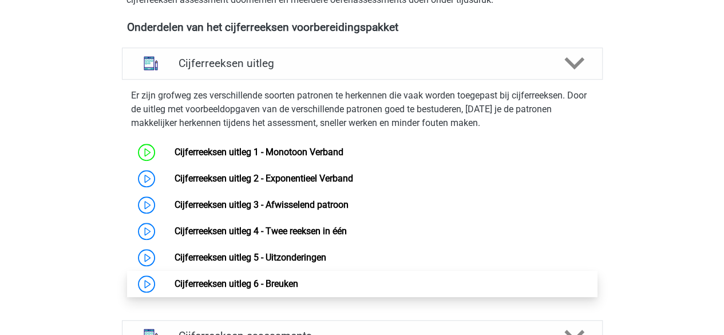
click at [233, 289] on link "Cijferreeksen uitleg 6 - Breuken" at bounding box center [236, 283] width 124 height 11
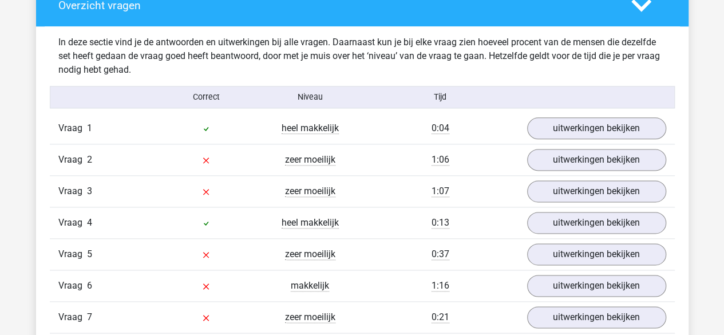
scroll to position [675, 0]
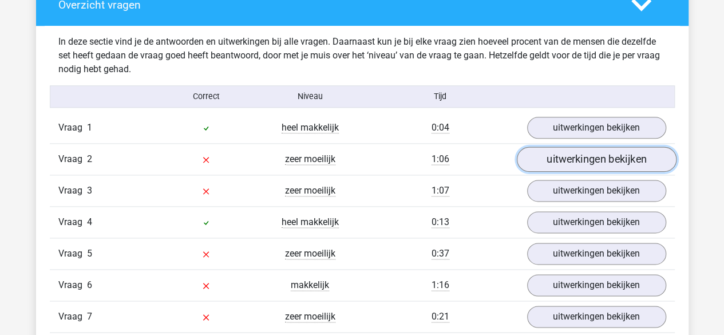
click at [547, 156] on link "uitwerkingen bekijken" at bounding box center [596, 158] width 160 height 25
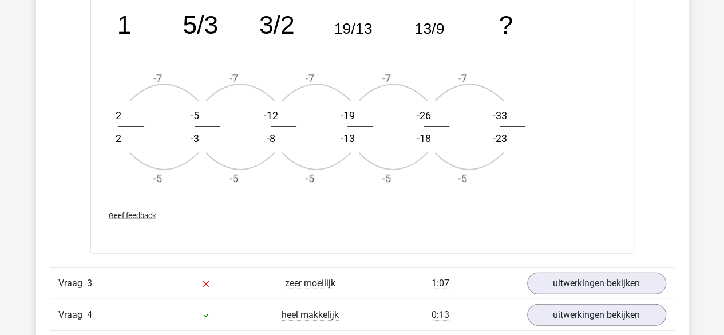
scroll to position [1276, 0]
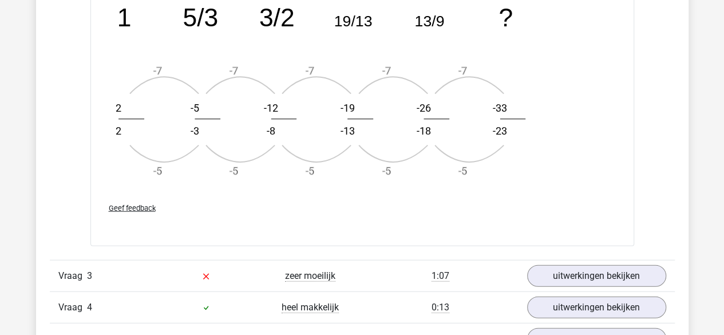
click at [135, 204] on span "Geef feedback" at bounding box center [132, 208] width 47 height 9
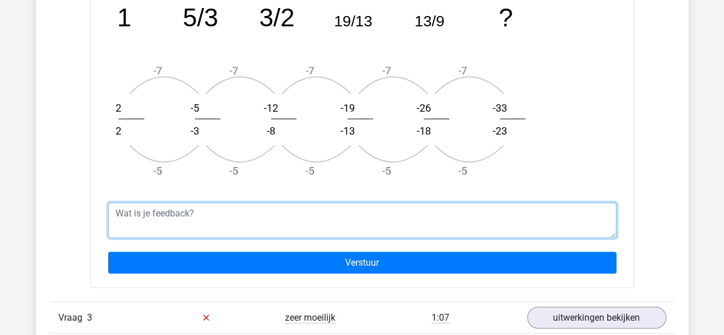
click at [135, 208] on textarea at bounding box center [362, 220] width 508 height 35
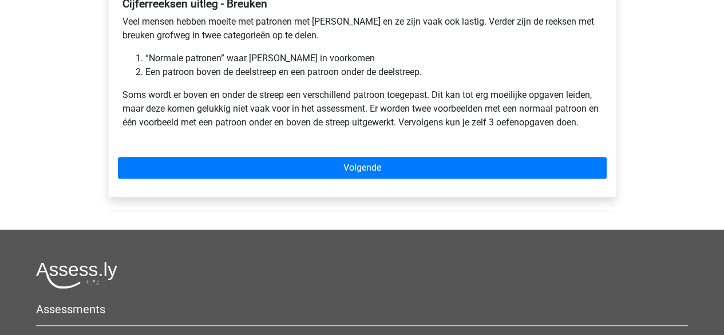
scroll to position [214, 0]
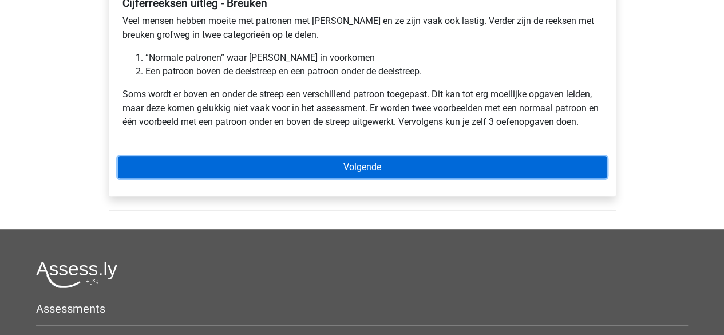
click at [296, 169] on link "Volgende" at bounding box center [362, 167] width 489 height 22
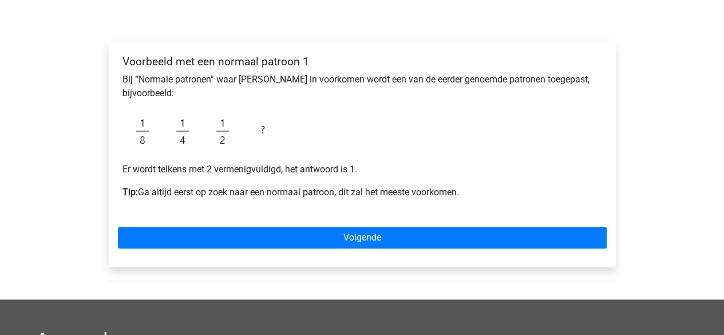
scroll to position [156, 0]
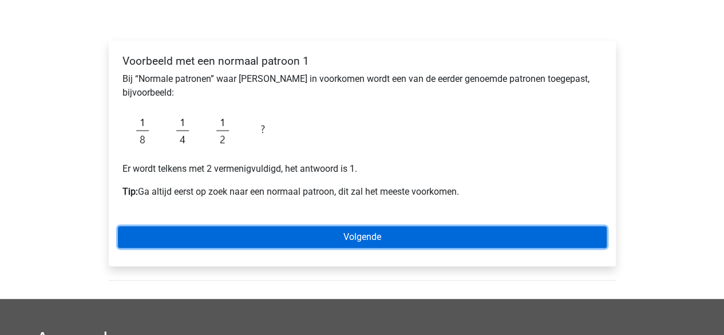
click at [295, 241] on link "Volgende" at bounding box center [362, 237] width 489 height 22
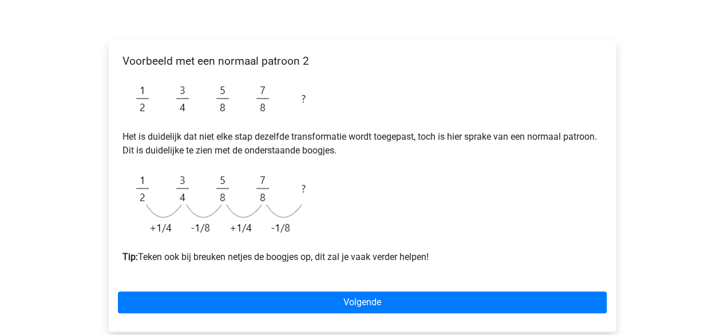
scroll to position [156, 0]
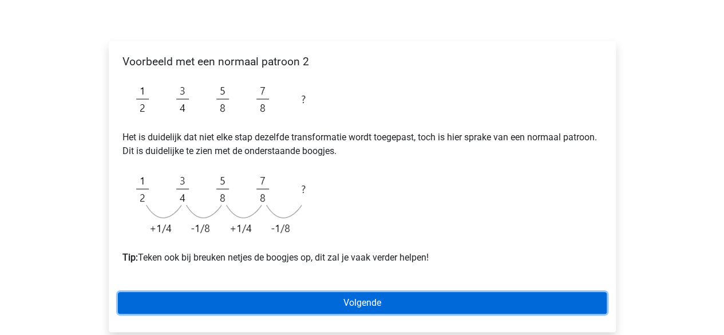
click at [317, 303] on link "Volgende" at bounding box center [362, 303] width 489 height 22
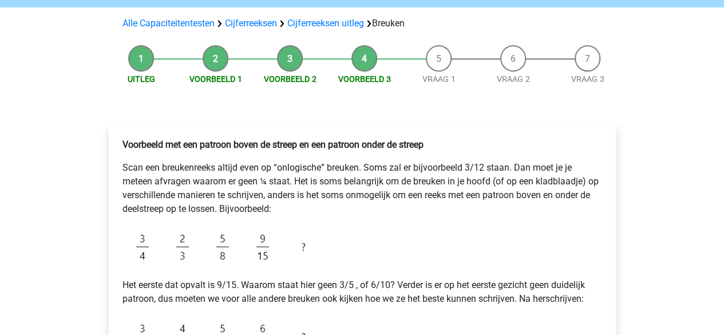
scroll to position [76, 0]
